Goal: Find contact information: Find contact information

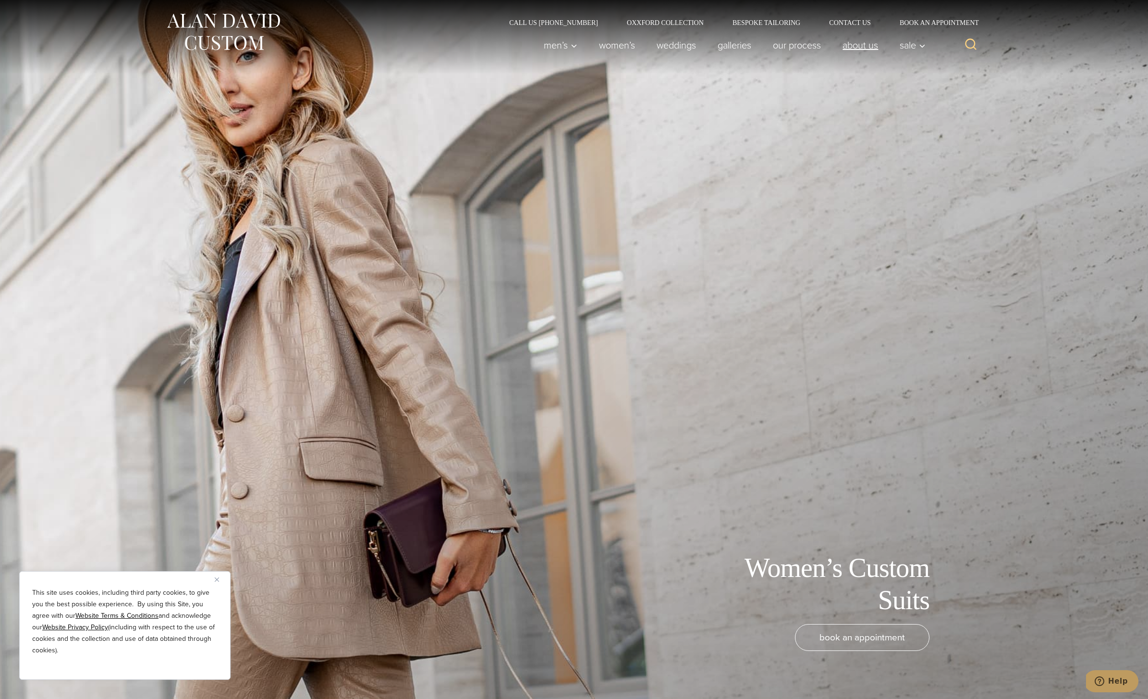
click at [859, 50] on link "About Us" at bounding box center [860, 45] width 57 height 19
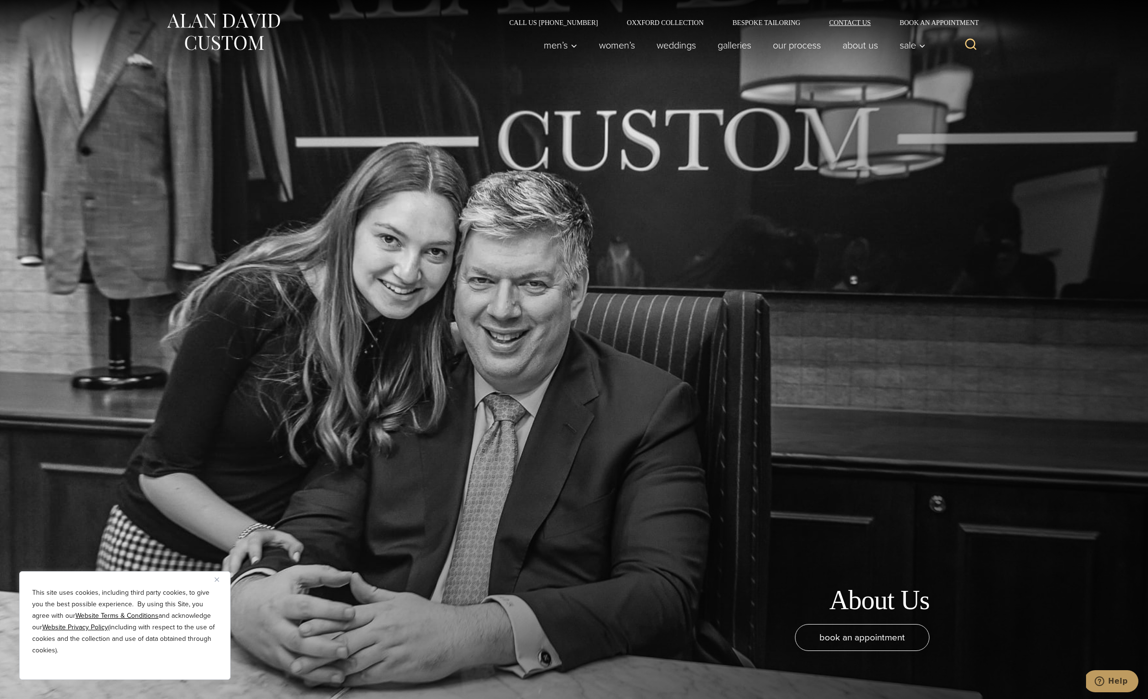
click at [862, 25] on link "Contact Us" at bounding box center [849, 22] width 71 height 7
